Goal: Task Accomplishment & Management: Use online tool/utility

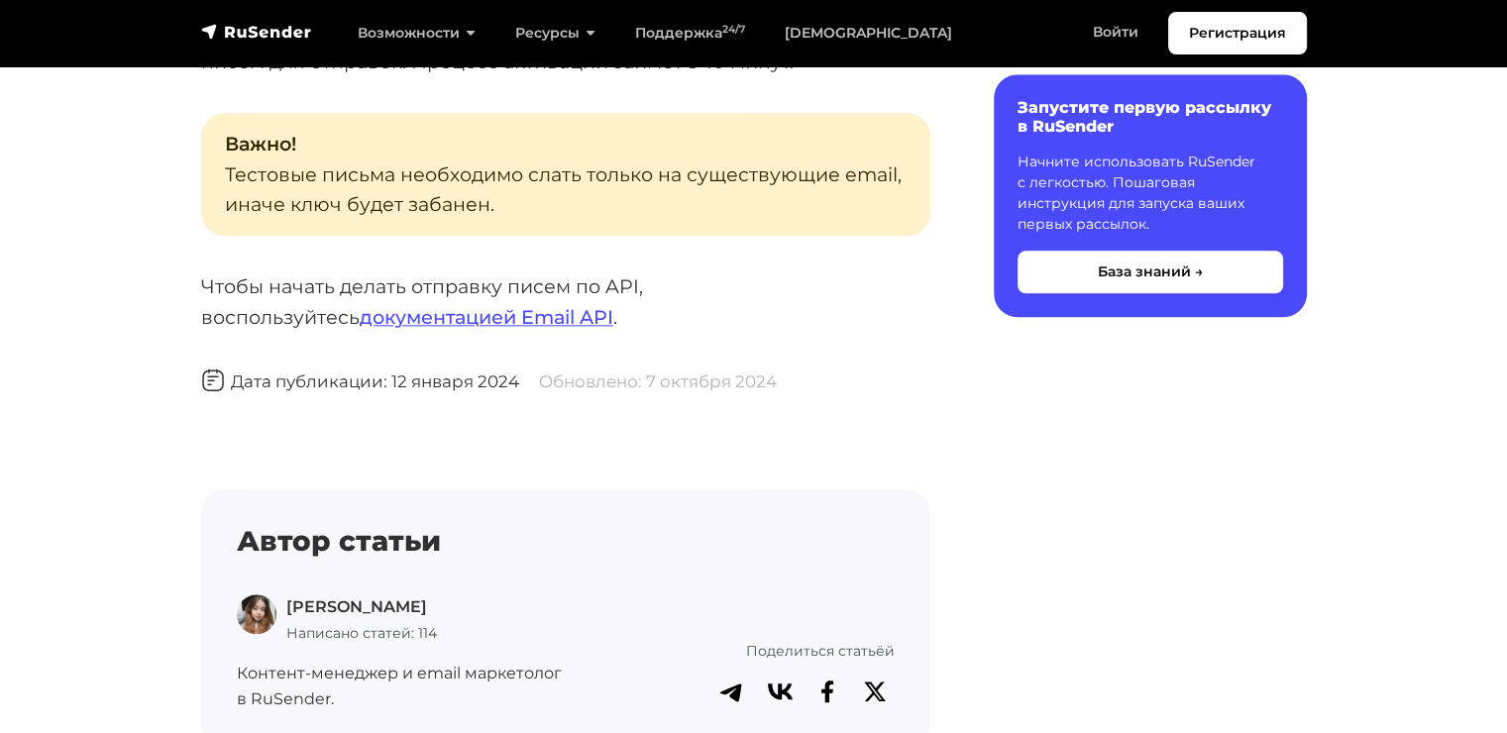
scroll to position [1982, 0]
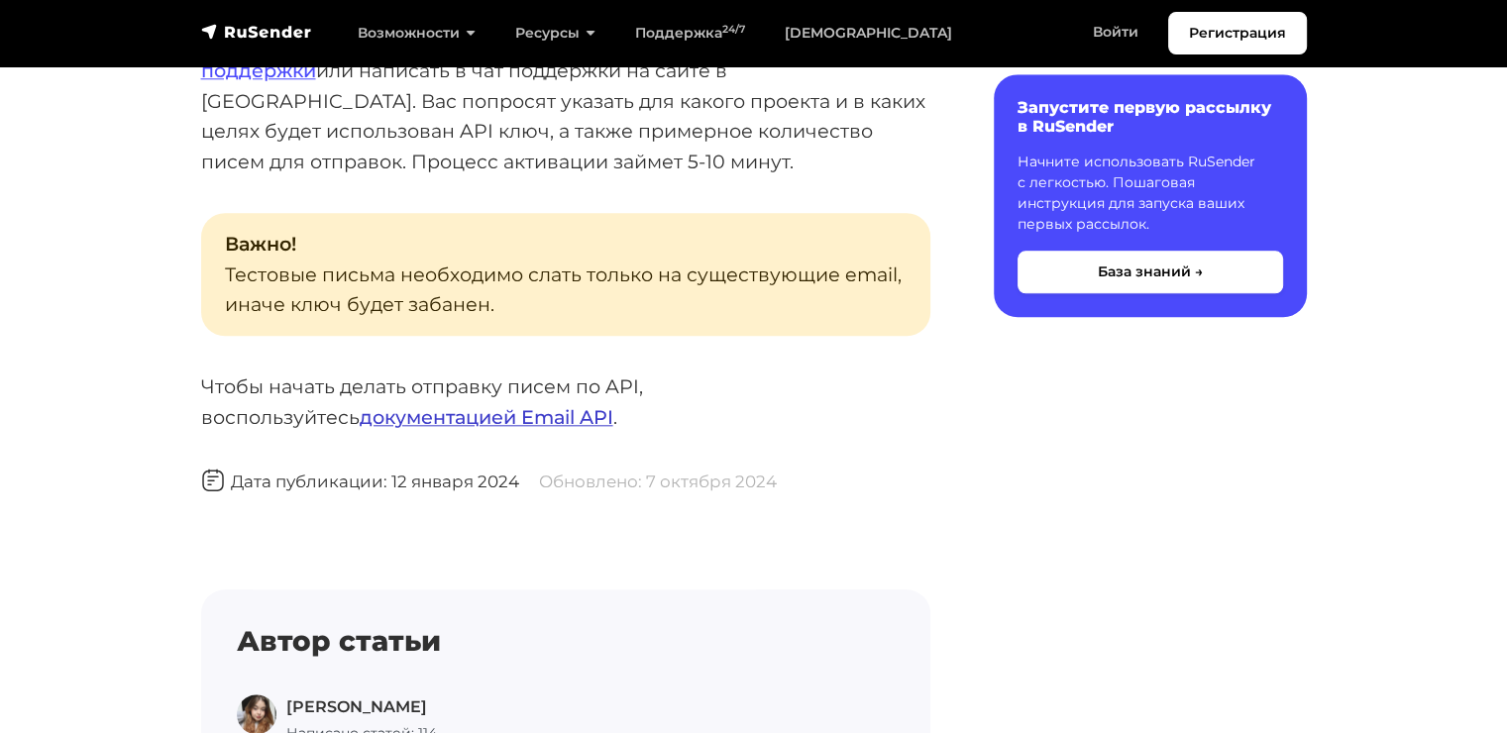
click at [401, 416] on link "документацией Email API" at bounding box center [487, 417] width 254 height 24
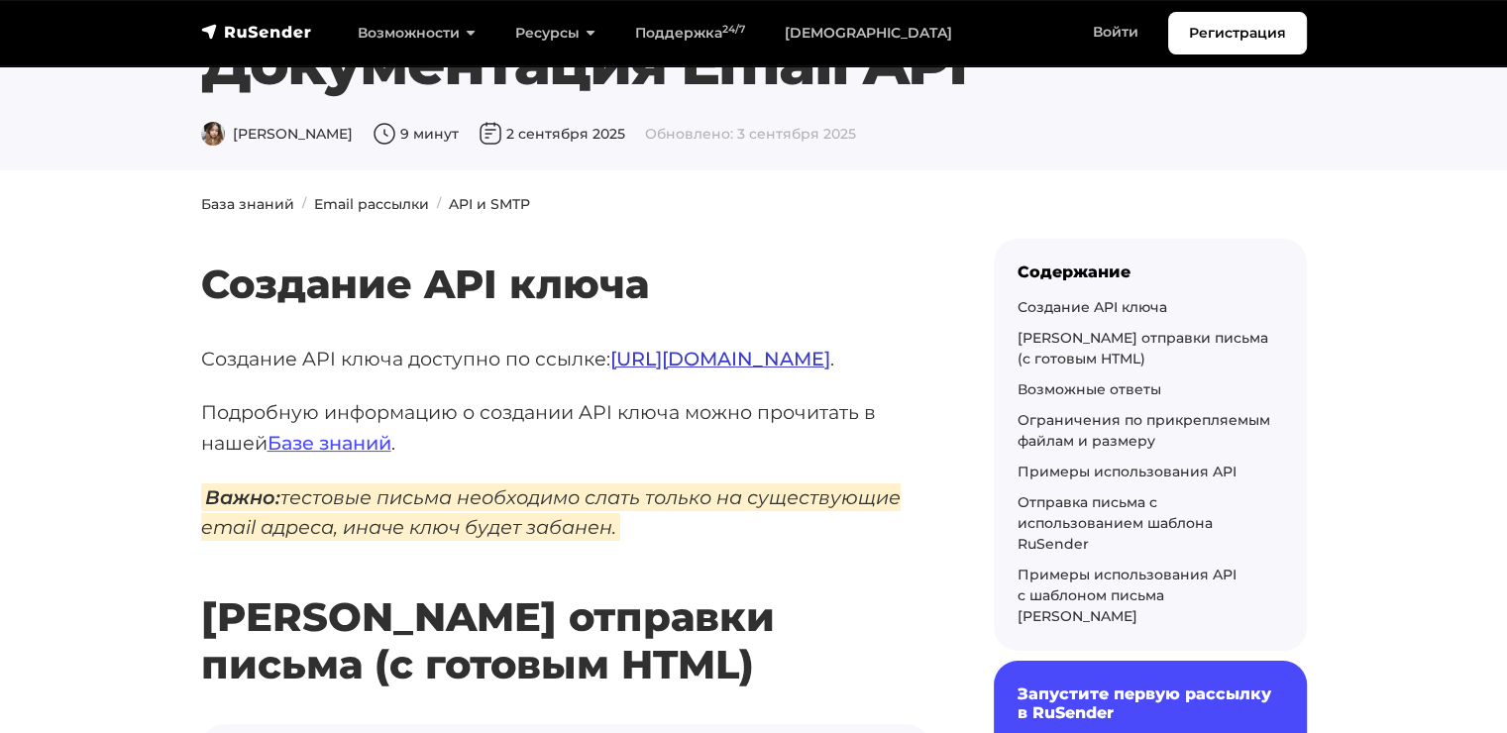
scroll to position [99, 0]
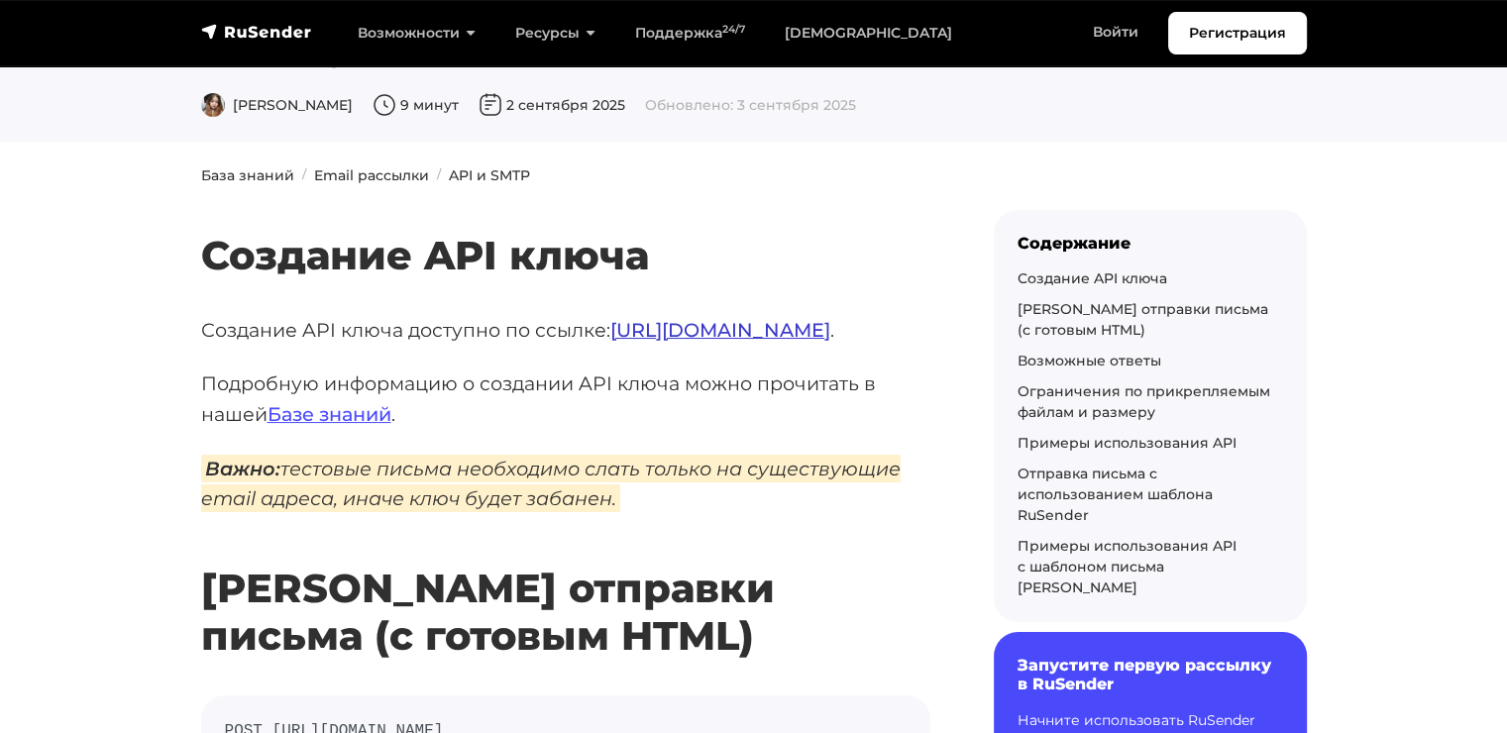
click at [694, 329] on link "https://beta.rusender.ru/api" at bounding box center [720, 330] width 220 height 24
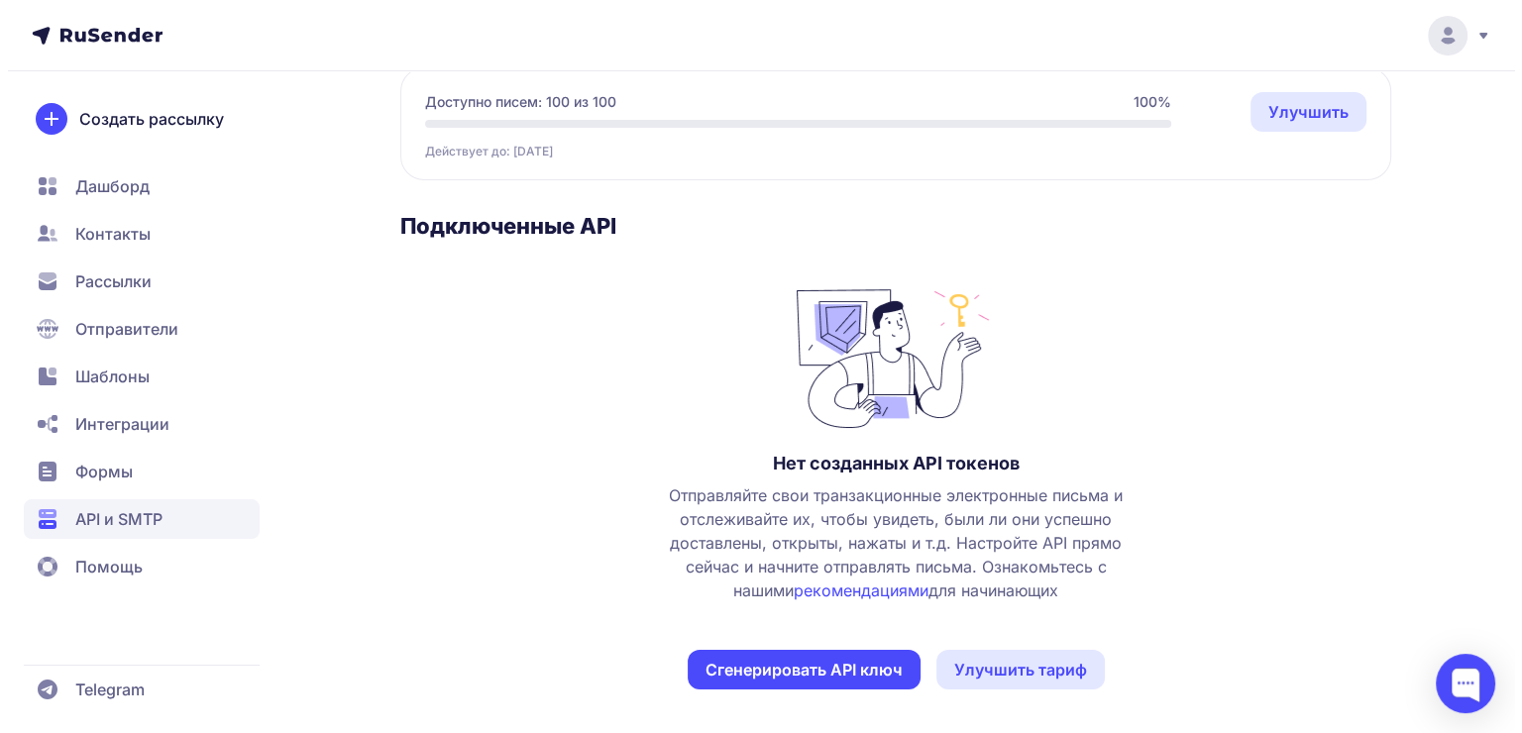
scroll to position [201, 0]
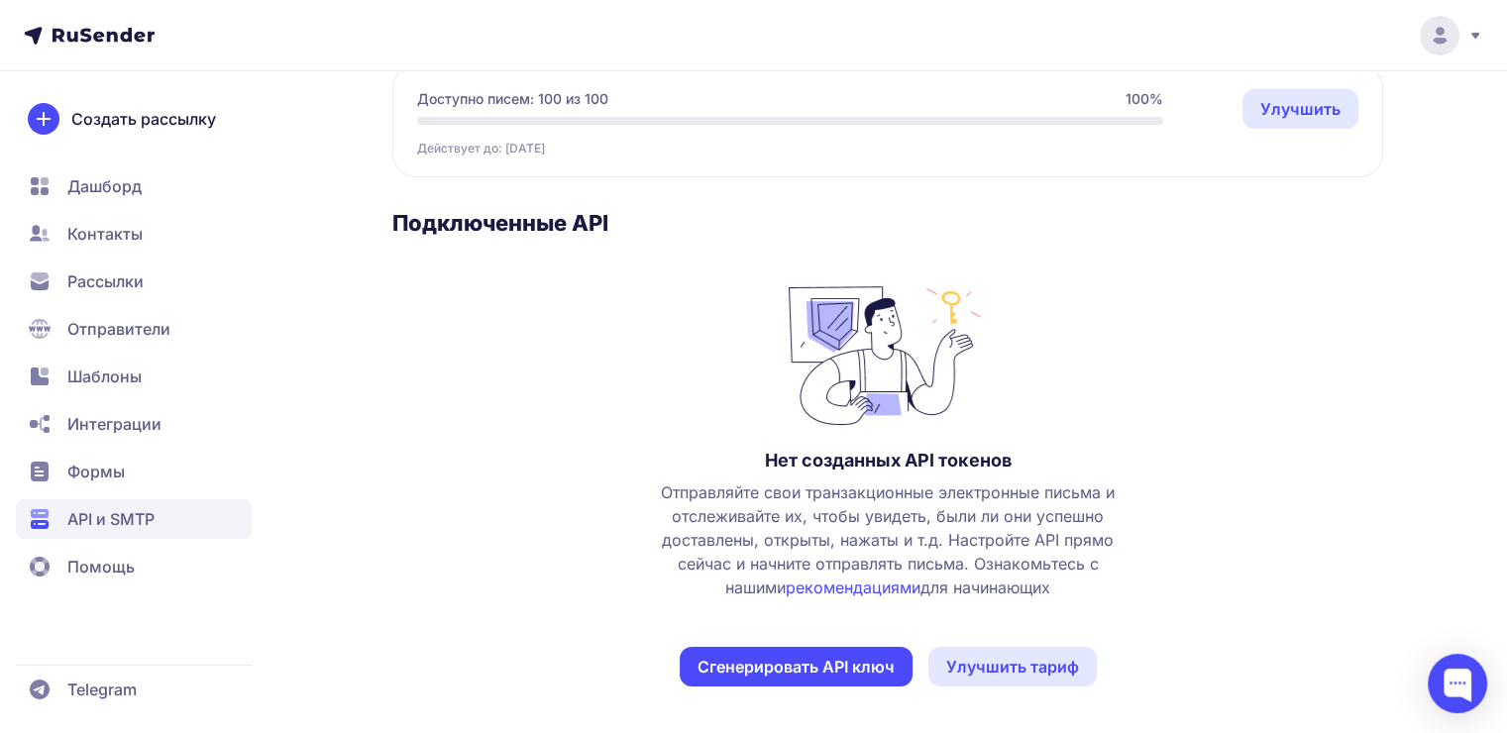
click at [847, 670] on button "Сгенерировать API ключ" at bounding box center [796, 667] width 233 height 40
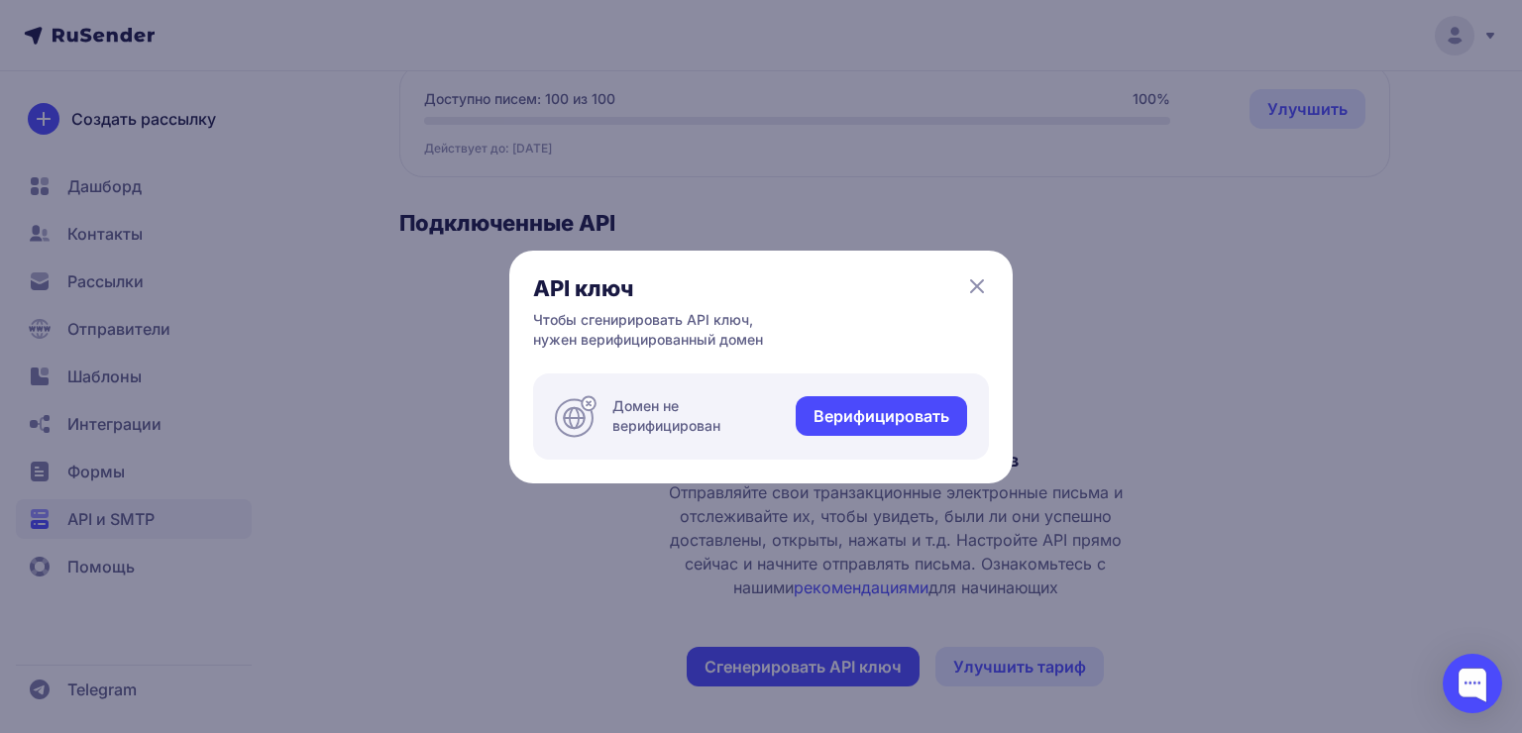
click at [891, 424] on link "Верифицировать" at bounding box center [881, 416] width 171 height 40
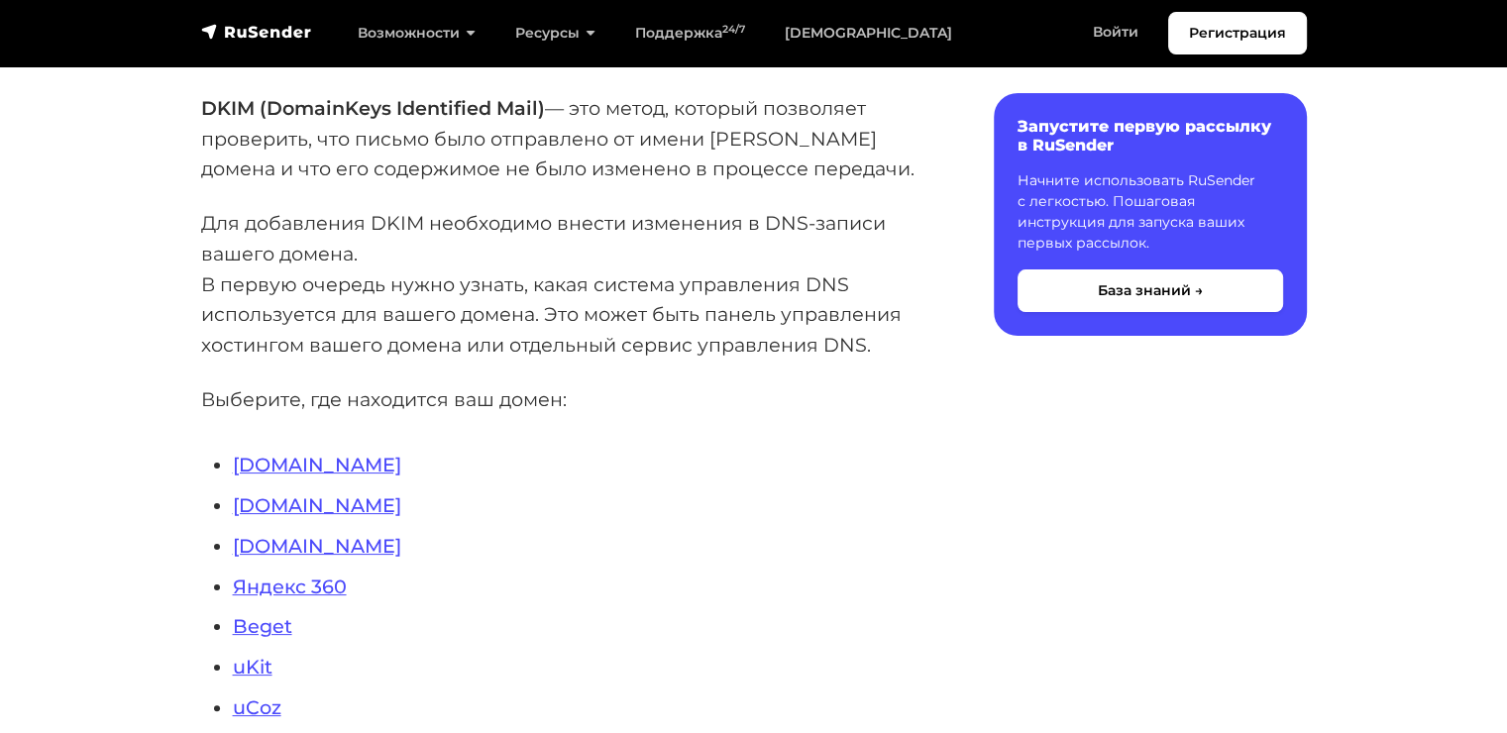
scroll to position [297, 0]
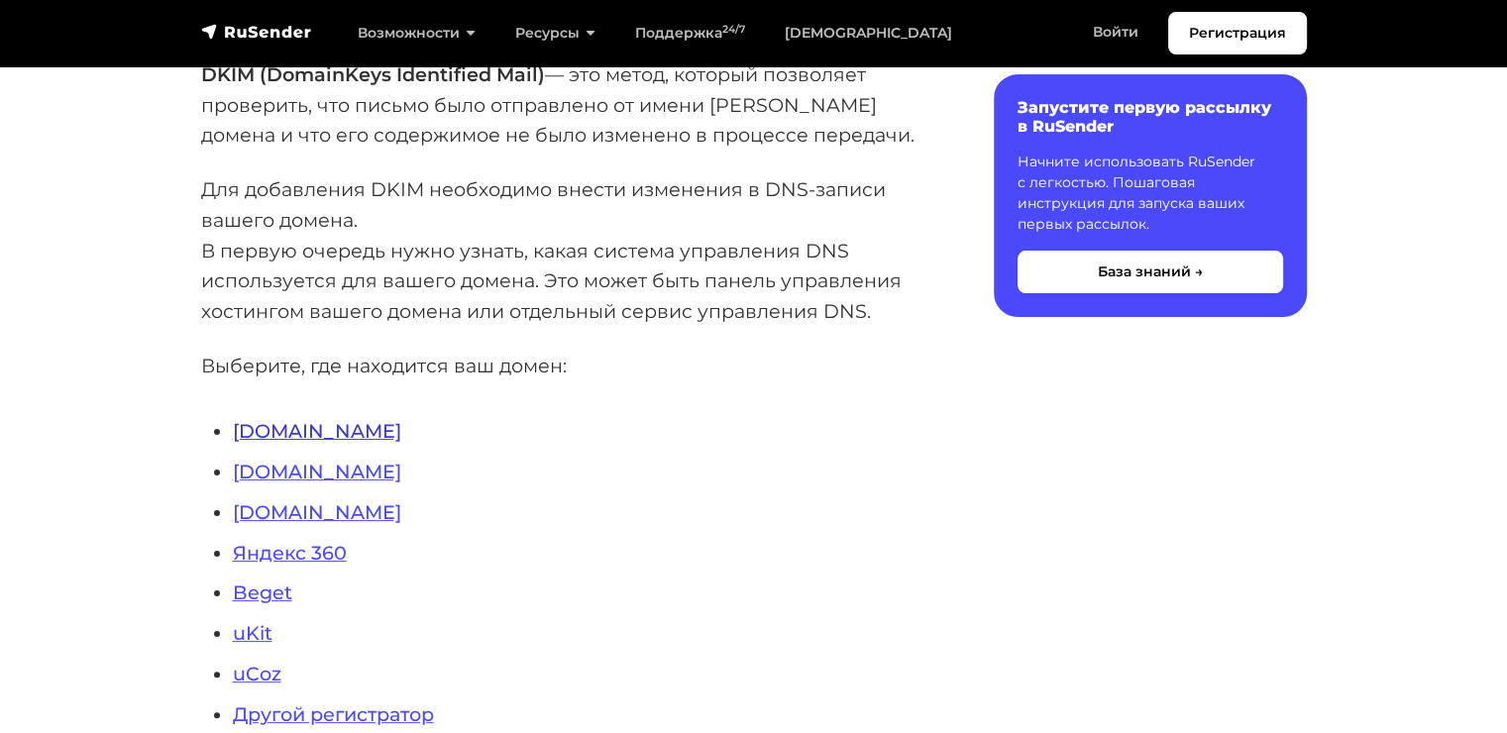
click at [262, 434] on link "[DOMAIN_NAME]" at bounding box center [317, 431] width 168 height 24
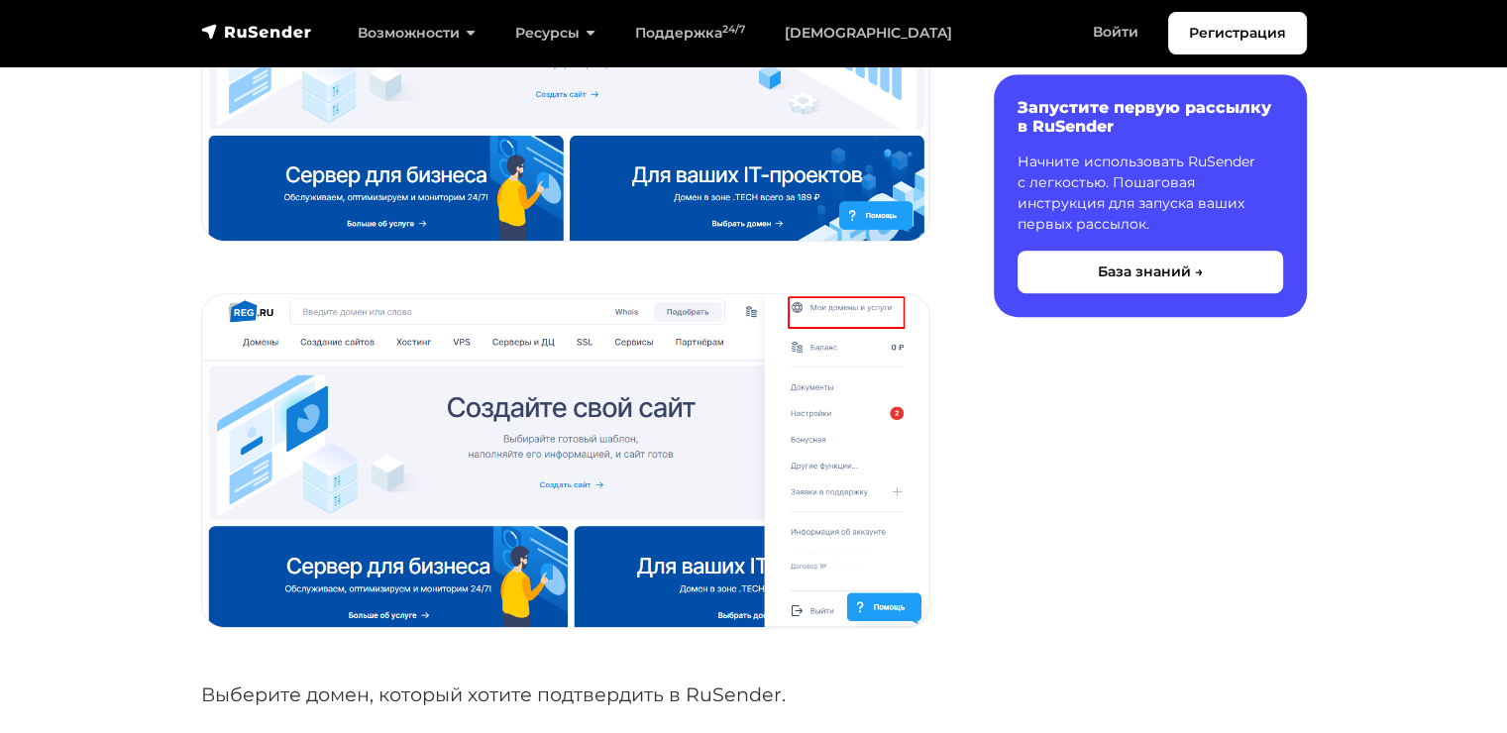
scroll to position [1189, 0]
